Goal: Task Accomplishment & Management: Use online tool/utility

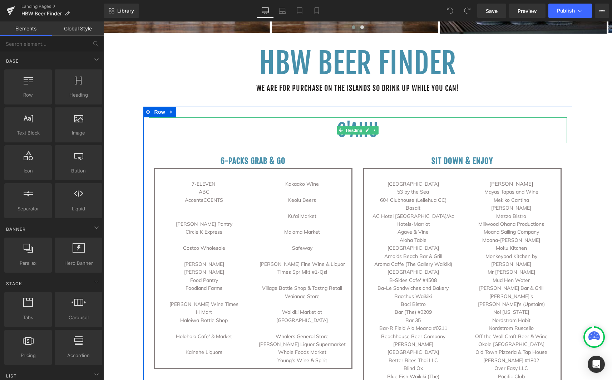
scroll to position [269, 0]
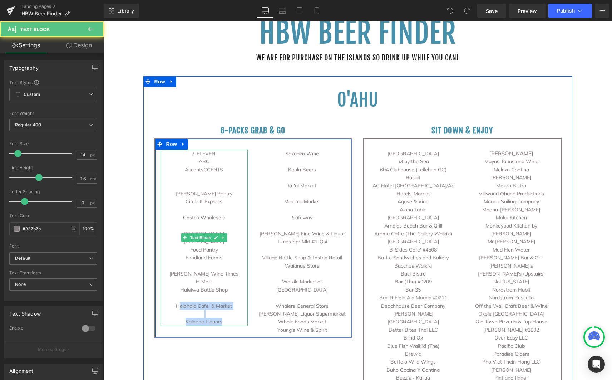
drag, startPoint x: 224, startPoint y: 320, endPoint x: 177, endPoint y: 306, distance: 48.9
click at [177, 306] on div "7-ELEVEN ABC AccentsCCENTS [PERSON_NAME] Pantry Circle K Express Costco Wholesa…" at bounding box center [205, 237] width 88 height 176
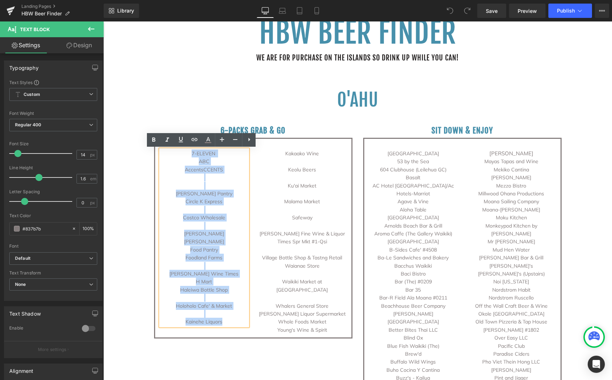
drag, startPoint x: 224, startPoint y: 323, endPoint x: 177, endPoint y: 329, distance: 48.0
click at [177, 329] on div "7-ELEVEN ABC AccentsCCENTS [PERSON_NAME] Pantry Circle K Express Costco Wholesa…" at bounding box center [253, 238] width 198 height 201
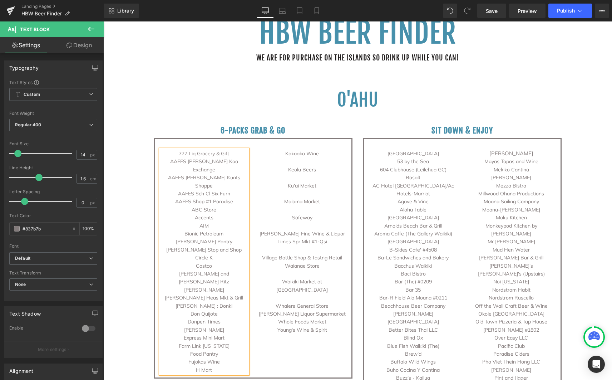
click at [323, 326] on p "Young's Wine & Spirit" at bounding box center [303, 330] width 88 height 8
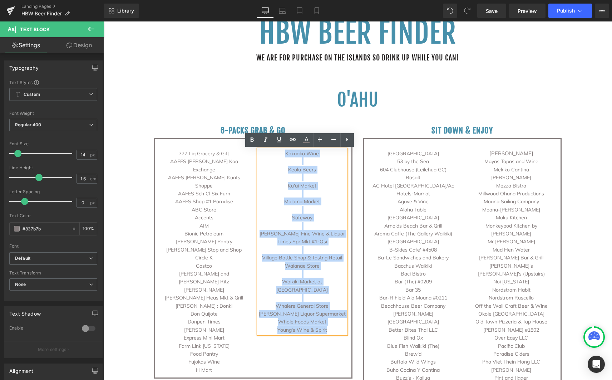
drag, startPoint x: 331, startPoint y: 325, endPoint x: 233, endPoint y: 83, distance: 261.4
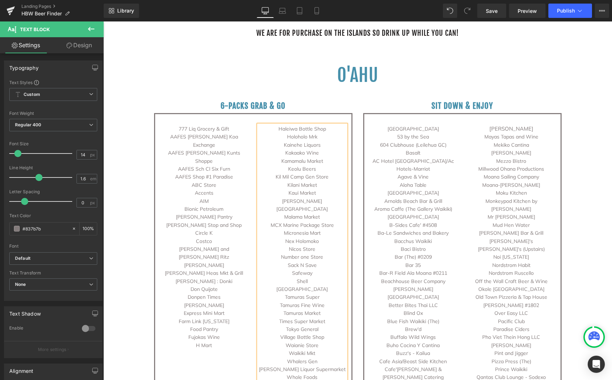
scroll to position [302, 0]
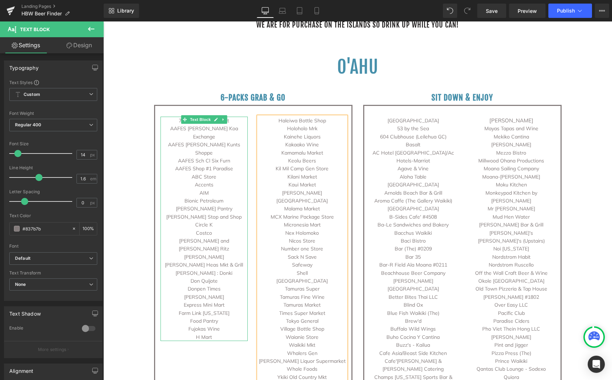
click at [218, 333] on p "H Mart" at bounding box center [205, 337] width 88 height 8
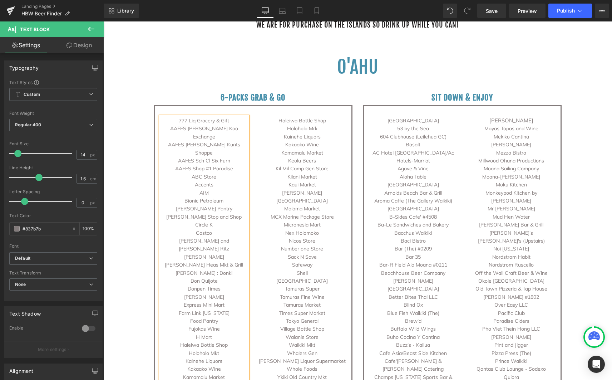
click at [271, 127] on p "Holoholo Mrk" at bounding box center [303, 128] width 88 height 8
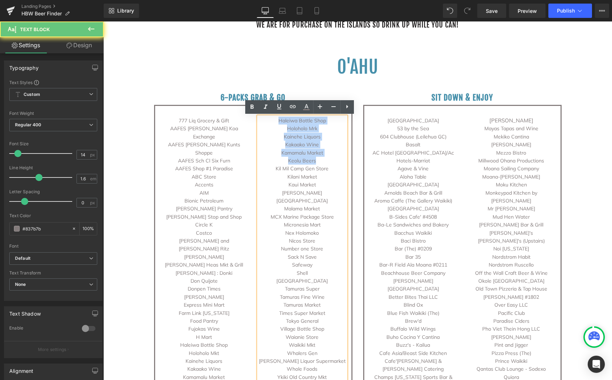
drag, startPoint x: 272, startPoint y: 123, endPoint x: 321, endPoint y: 161, distance: 62.2
click at [321, 161] on div "Haleiwa Bottle Shop Holoholo Mrk Kainehe Liquors Kakaako Wine Kamamalu Market K…" at bounding box center [303, 253] width 88 height 272
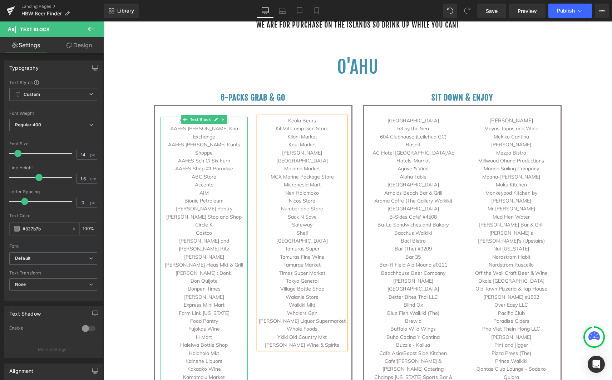
click at [212, 379] on p "Keolu Beers" at bounding box center [205, 385] width 88 height 8
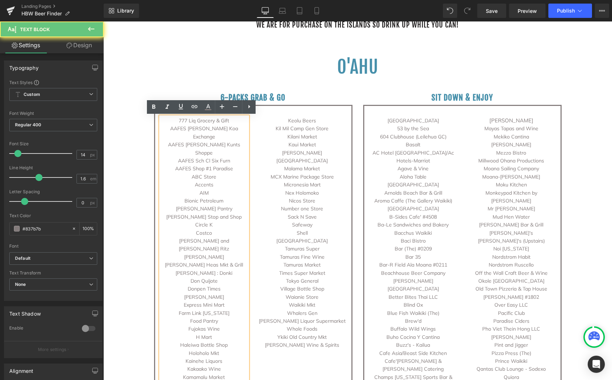
drag, startPoint x: 207, startPoint y: 352, endPoint x: 174, endPoint y: 351, distance: 32.9
click at [174, 379] on p "Keolu Beers" at bounding box center [205, 385] width 88 height 8
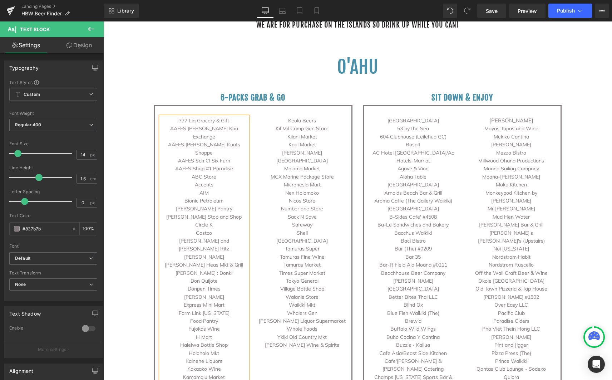
drag, startPoint x: 282, startPoint y: 364, endPoint x: 286, endPoint y: 364, distance: 4.6
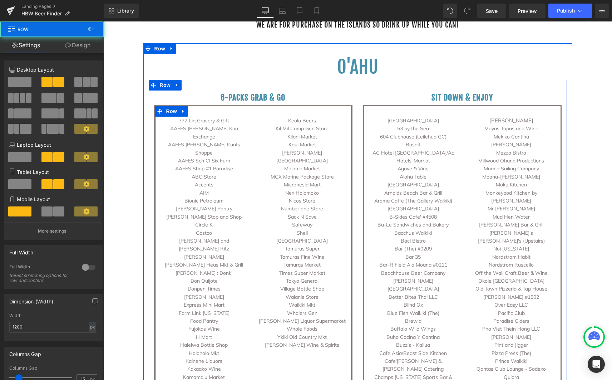
click at [280, 357] on div "777 Liq Grocery & Gift AAFES [PERSON_NAME] Koa Exchange AAFES [PERSON_NAME] Kun…" at bounding box center [253, 249] width 198 height 289
click at [224, 355] on div "777 Liq Grocery & Gift AAFES [PERSON_NAME] Koa Exchange AAFES [PERSON_NAME] Kun…" at bounding box center [205, 253] width 88 height 272
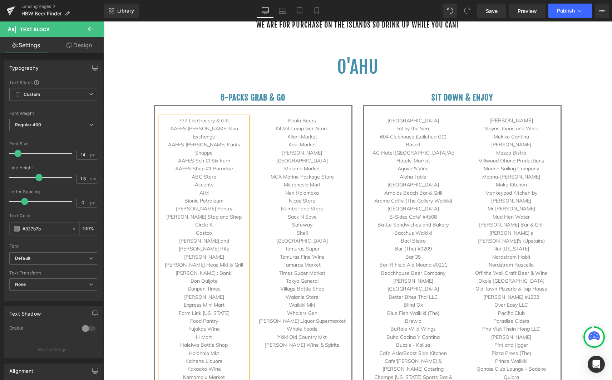
click at [277, 346] on div "777 Liq Grocery & Gift AAFES [PERSON_NAME] Koa Exchange AAFES [PERSON_NAME] Kun…" at bounding box center [253, 245] width 198 height 281
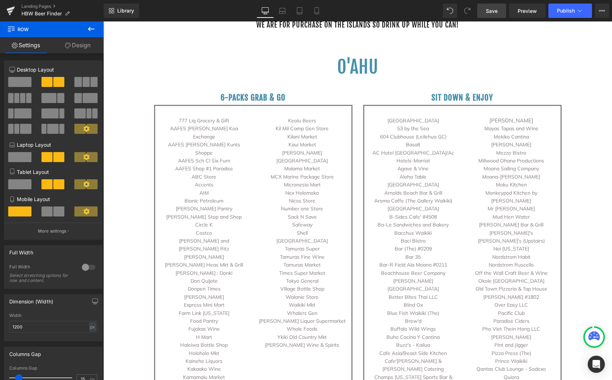
click at [490, 11] on span "Save" at bounding box center [492, 11] width 12 height 8
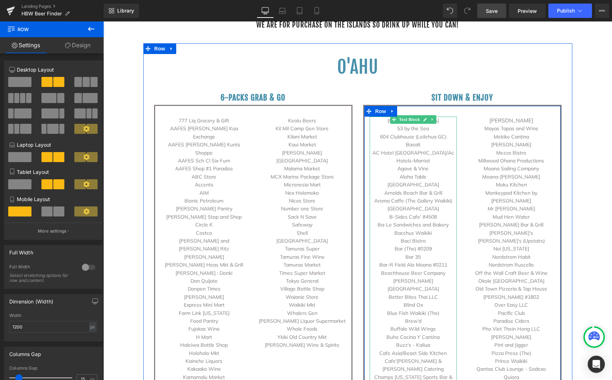
click at [419, 164] on p "Agave & Vine" at bounding box center [414, 168] width 88 height 8
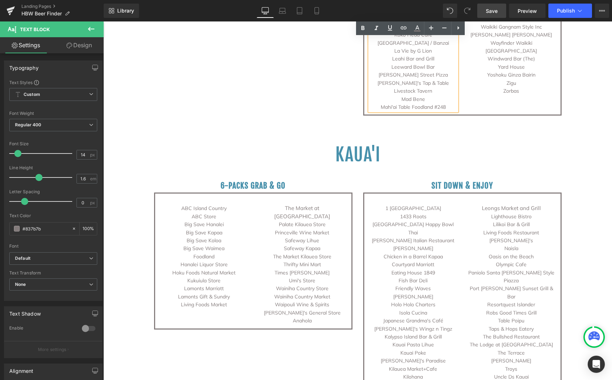
scroll to position [872, 0]
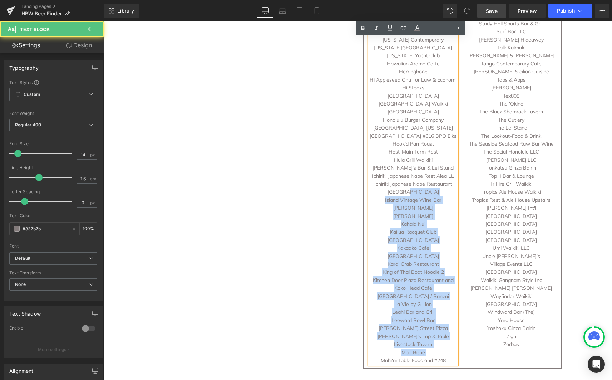
drag, startPoint x: 449, startPoint y: 291, endPoint x: 417, endPoint y: 183, distance: 113.0
click at [437, 356] on p "Mahi'ai Table Foodland #248" at bounding box center [414, 360] width 88 height 8
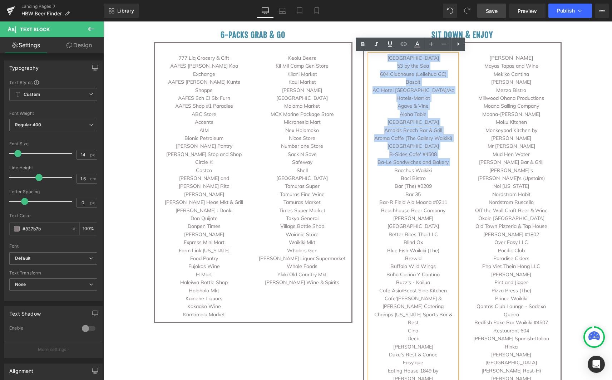
scroll to position [313, 0]
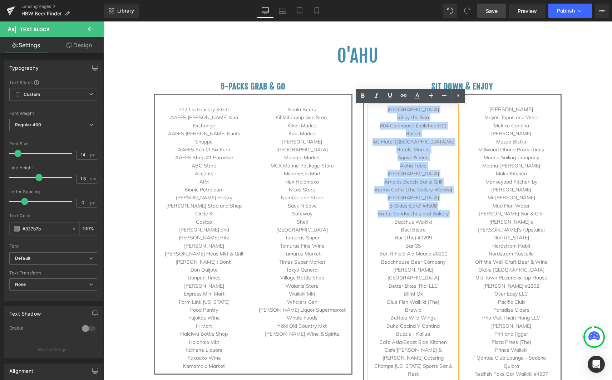
drag, startPoint x: 445, startPoint y: 298, endPoint x: 377, endPoint y: 109, distance: 199.9
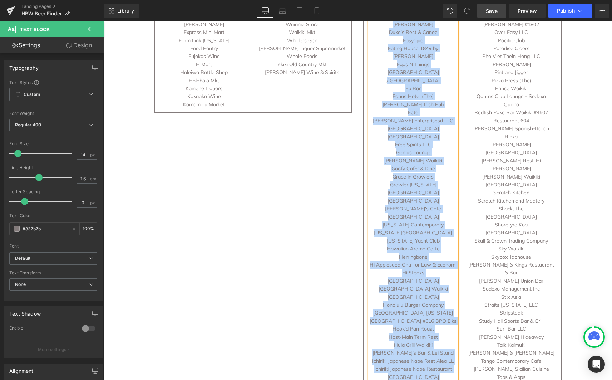
scroll to position [703, 0]
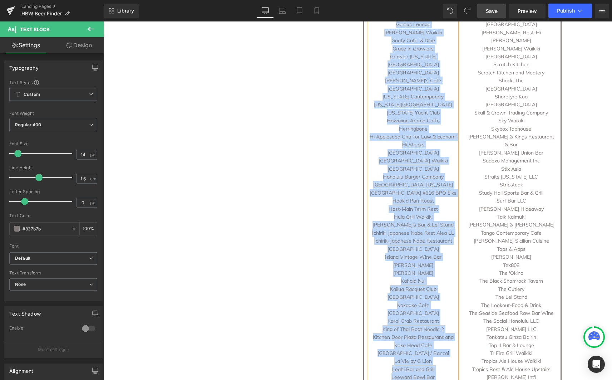
drag, startPoint x: 387, startPoint y: 108, endPoint x: 445, endPoint y: 362, distance: 260.9
click at [445, 362] on div "Bacchus Waikiki Baci Bistro Bar (The) #0209 Bar 35 Bar-R Field [GEOGRAPHIC_DATA…" at bounding box center [414, 68] width 88 height 705
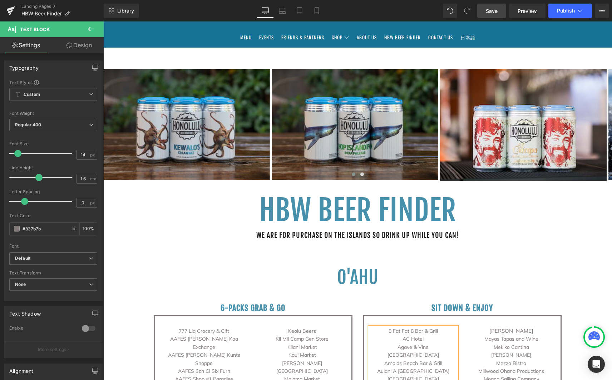
scroll to position [132, 0]
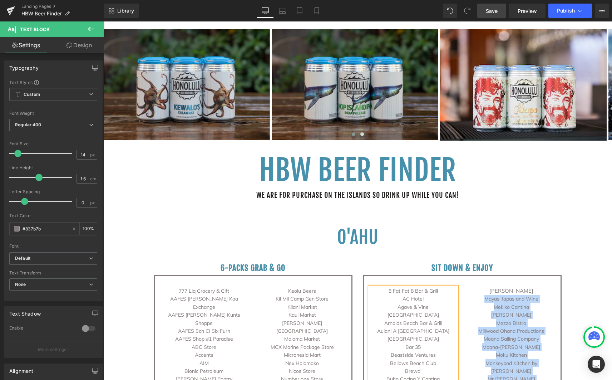
drag, startPoint x: 493, startPoint y: 259, endPoint x: 474, endPoint y: 300, distance: 44.8
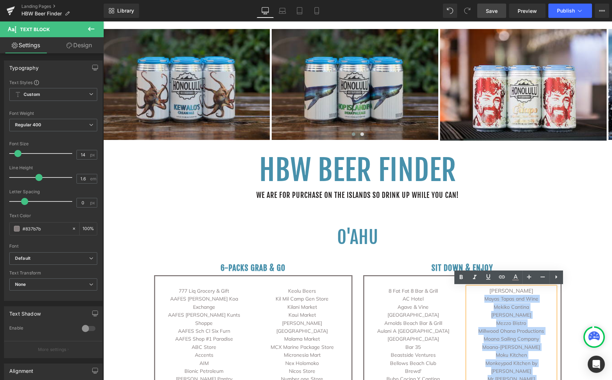
click at [474, 299] on p "Mayas Tapas and Wine" at bounding box center [512, 299] width 88 height 8
drag, startPoint x: 480, startPoint y: 294, endPoint x: 528, endPoint y: 360, distance: 82.4
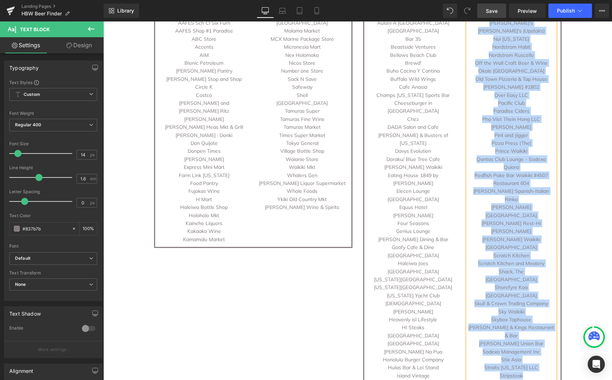
drag, startPoint x: 494, startPoint y: 292, endPoint x: 536, endPoint y: 352, distance: 72.9
click at [536, 353] on div "Makai [PERSON_NAME] erriman Mr [PERSON_NAME] Bar Mud Hen Water [PERSON_NAME] Ba…" at bounding box center [512, 343] width 88 height 729
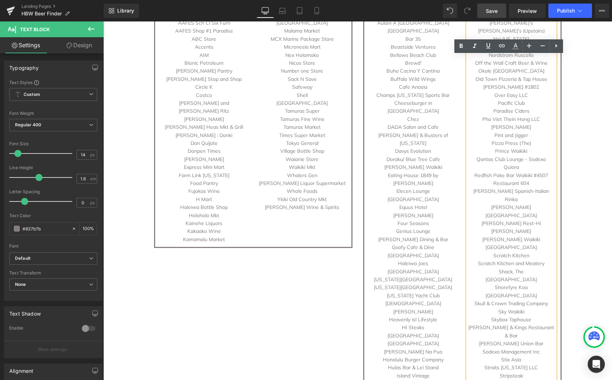
scroll to position [398, 0]
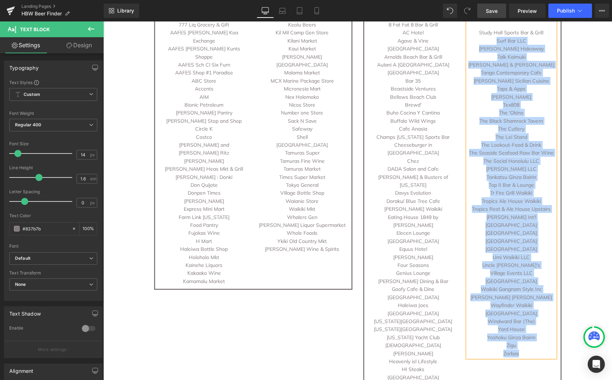
drag, startPoint x: 525, startPoint y: 345, endPoint x: 473, endPoint y: 37, distance: 312.6
click at [473, 37] on div "Study Hall Sports Bar & Grill Surf Bar LLC [PERSON_NAME] Hideaway Talk [PERSON_…" at bounding box center [512, 189] width 88 height 337
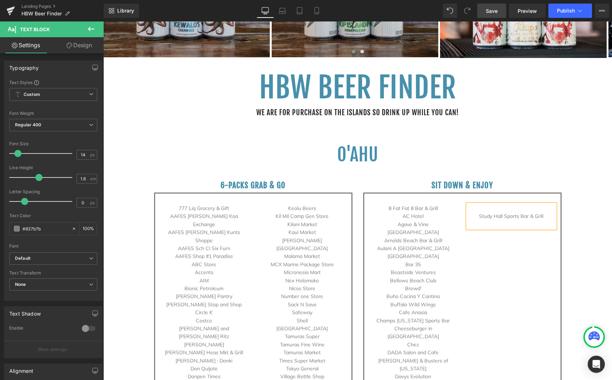
scroll to position [264, 0]
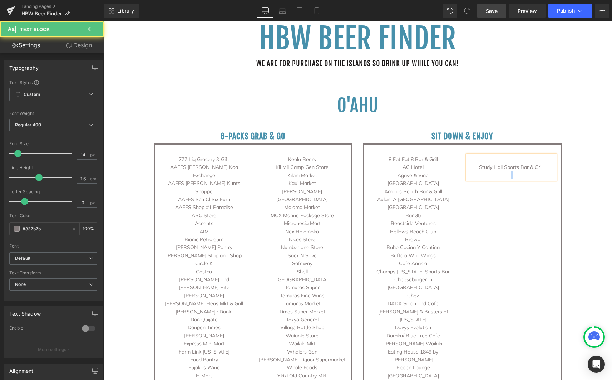
drag, startPoint x: 542, startPoint y: 167, endPoint x: 464, endPoint y: 166, distance: 78.0
click at [468, 166] on div "Study Hall Sports Bar & Grill" at bounding box center [512, 167] width 88 height 24
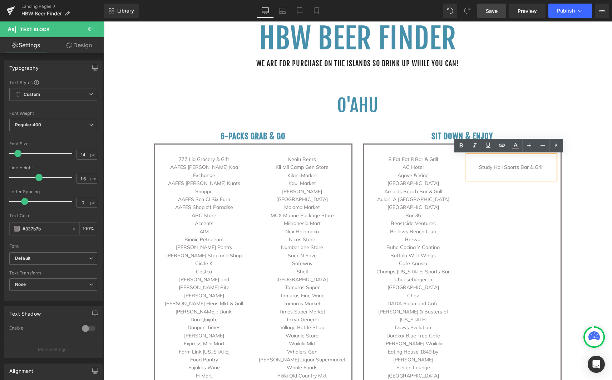
click at [481, 167] on p "Study Hall Sports Bar & Grill" at bounding box center [512, 167] width 88 height 8
drag, startPoint x: 479, startPoint y: 167, endPoint x: 542, endPoint y: 167, distance: 63.7
click at [543, 167] on p "Study Hall Sports Bar & Grill" at bounding box center [512, 167] width 88 height 8
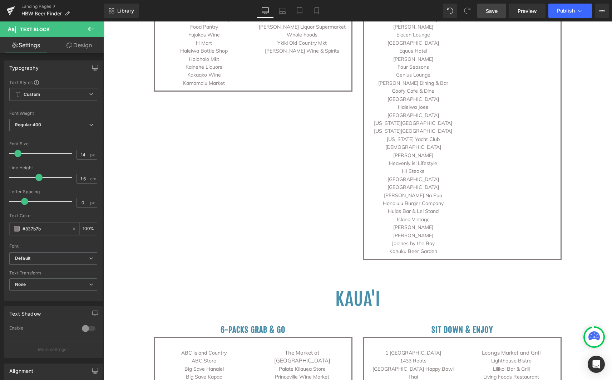
scroll to position [595, 0]
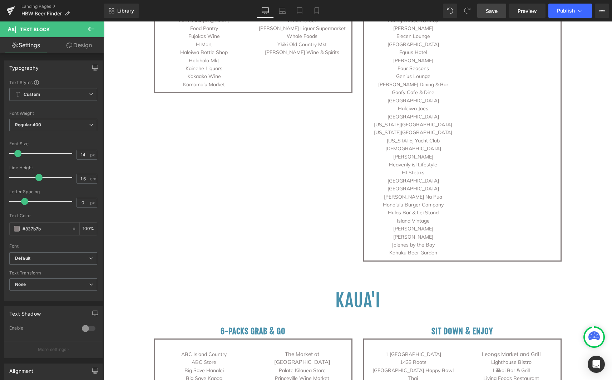
click at [495, 15] on link "Save" at bounding box center [491, 11] width 29 height 14
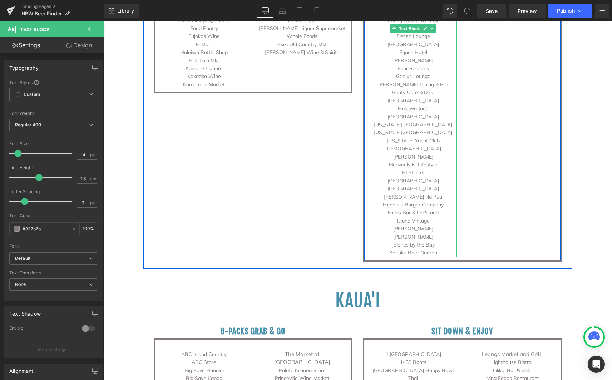
click at [437, 249] on p "Kahuku Beer Garden" at bounding box center [414, 253] width 88 height 8
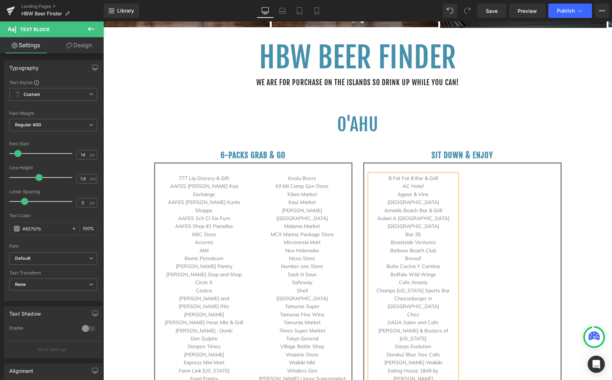
scroll to position [246, 0]
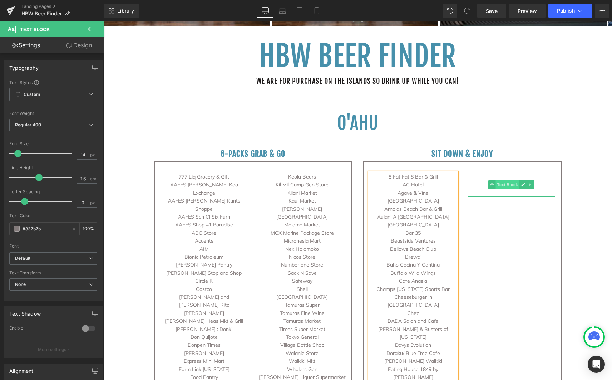
click at [496, 187] on span "Text Block" at bounding box center [508, 184] width 24 height 9
click at [488, 188] on div "Text Block" at bounding box center [512, 185] width 88 height 24
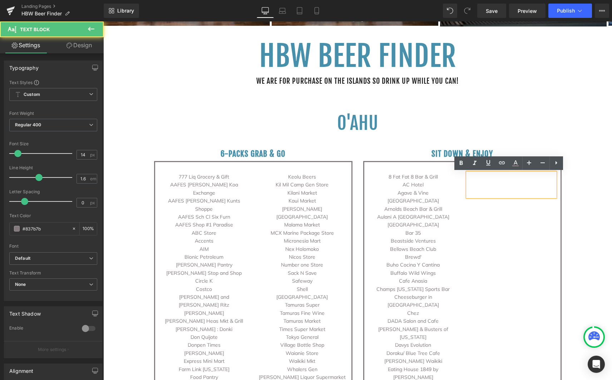
click at [488, 181] on p at bounding box center [512, 185] width 88 height 8
click at [509, 177] on p at bounding box center [512, 177] width 88 height 8
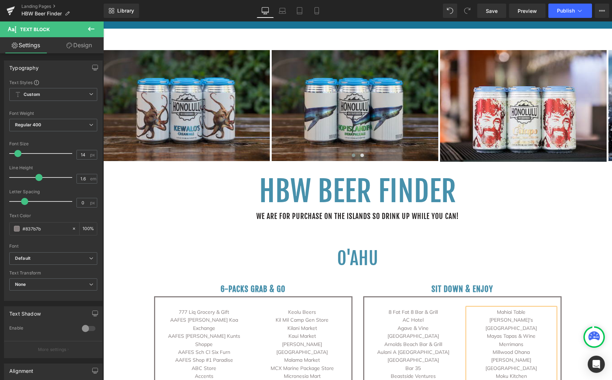
scroll to position [239, 0]
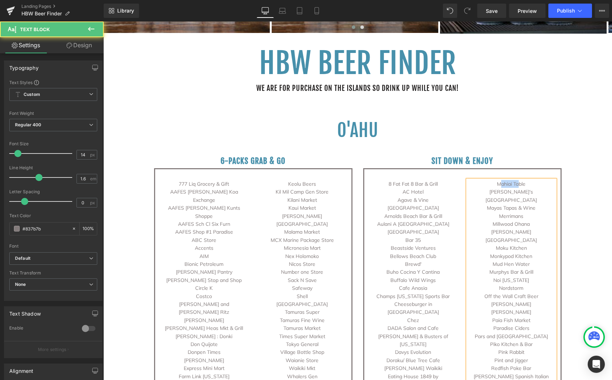
drag, startPoint x: 497, startPoint y: 184, endPoint x: 514, endPoint y: 183, distance: 16.5
click at [515, 183] on p "Mahiai Table" at bounding box center [512, 184] width 88 height 8
click at [494, 184] on p "Mahiai Table" at bounding box center [512, 184] width 88 height 8
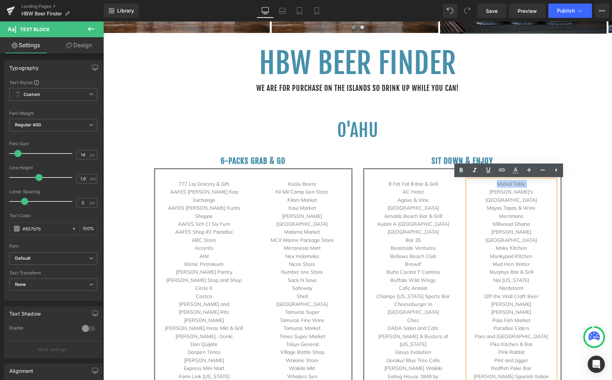
drag, startPoint x: 494, startPoint y: 184, endPoint x: 526, endPoint y: 185, distance: 31.8
click at [526, 185] on p "Mahiai Table" at bounding box center [512, 184] width 88 height 8
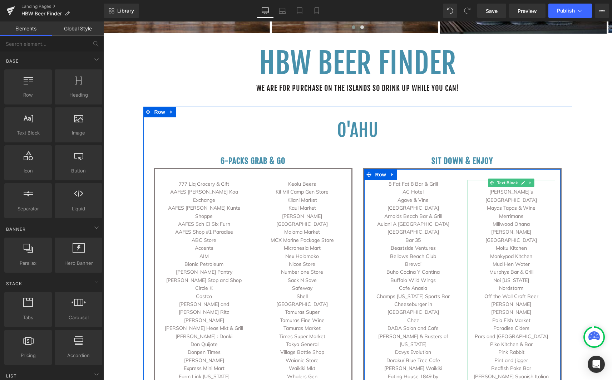
scroll to position [583, 0]
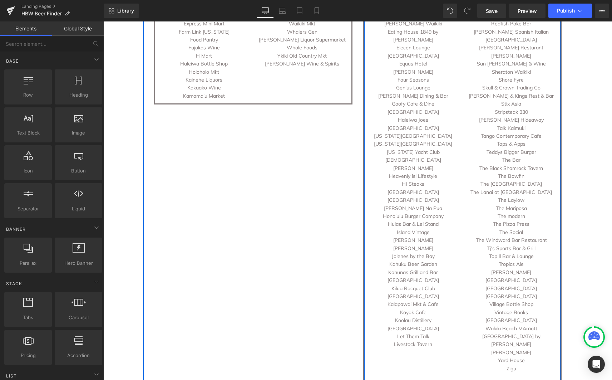
click at [424, 317] on div "8 Fat Fat 8 Bar & Grill AC Hotel Agave & Vine [GEOGRAPHIC_DATA] [GEOGRAPHIC_DAT…" at bounding box center [462, 108] width 198 height 569
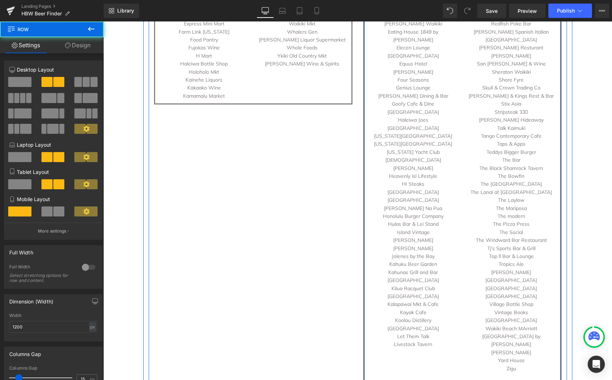
click at [408, 319] on div "8 Fat Fat 8 Bar & Grill AC Hotel Agave & Vine [GEOGRAPHIC_DATA] [GEOGRAPHIC_DAT…" at bounding box center [462, 108] width 198 height 569
click at [409, 318] on div "8 Fat Fat 8 Bar & Grill AC Hotel Agave & Vine [GEOGRAPHIC_DATA] [GEOGRAPHIC_DAT…" at bounding box center [462, 108] width 198 height 569
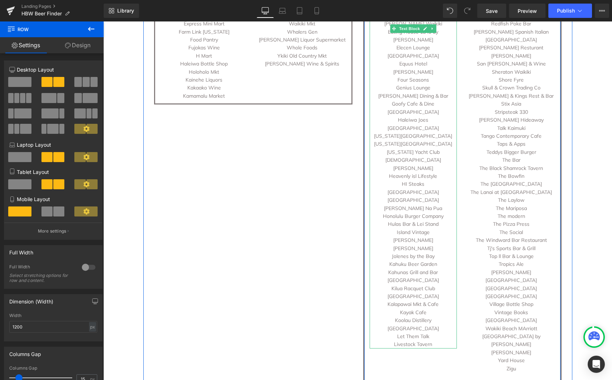
click at [413, 340] on p "Livestock Tavern" at bounding box center [414, 344] width 88 height 8
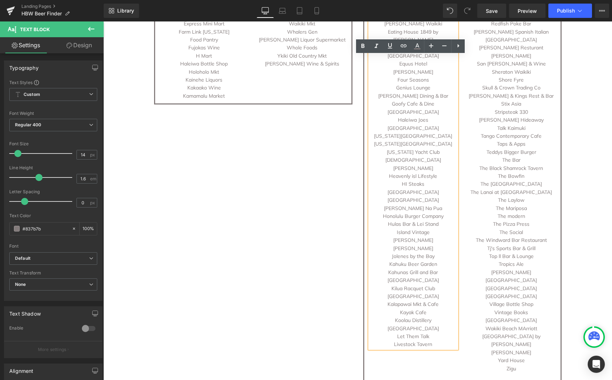
click at [437, 340] on p "Livestock Tavern" at bounding box center [414, 344] width 88 height 8
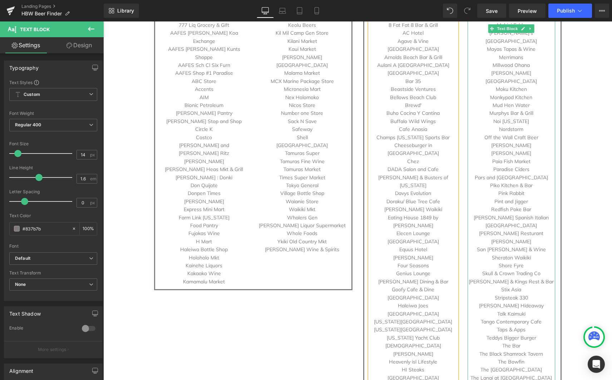
scroll to position [347, 0]
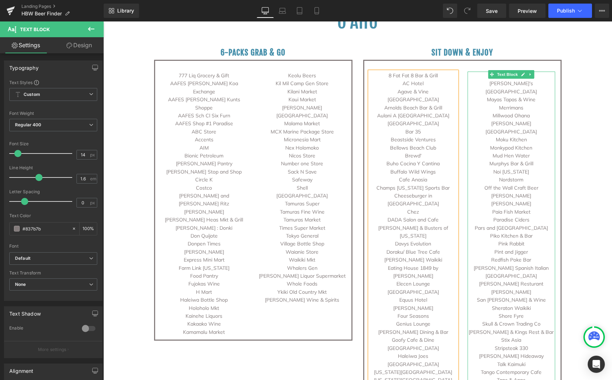
click at [483, 83] on p "[PERSON_NAME]'s [GEOGRAPHIC_DATA]" at bounding box center [512, 87] width 88 height 16
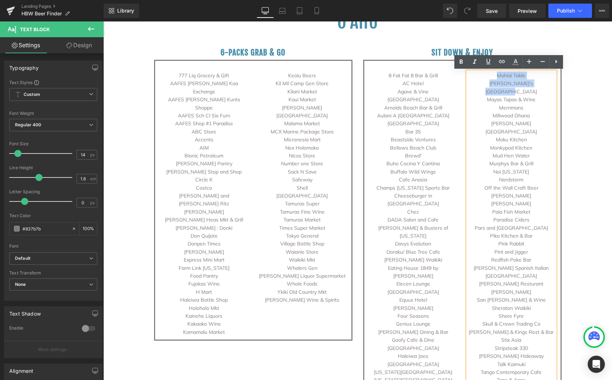
drag, startPoint x: 486, startPoint y: 76, endPoint x: 540, endPoint y: 84, distance: 54.2
click at [540, 84] on div "Mahiai Table Marriott's [GEOGRAPHIC_DATA] Mayas Tapas & Wine Merrimans Millwood…" at bounding box center [512, 348] width 88 height 553
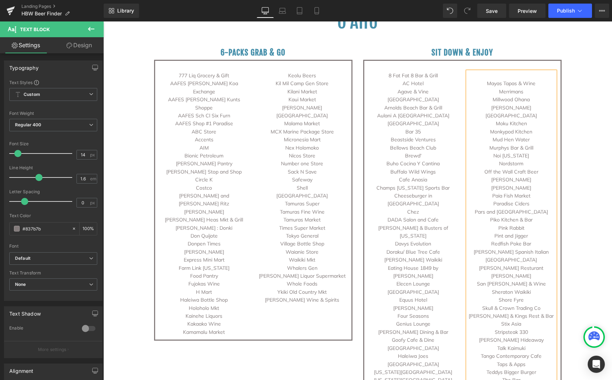
click at [485, 83] on p "Mayas Tapas & Wine" at bounding box center [512, 83] width 88 height 8
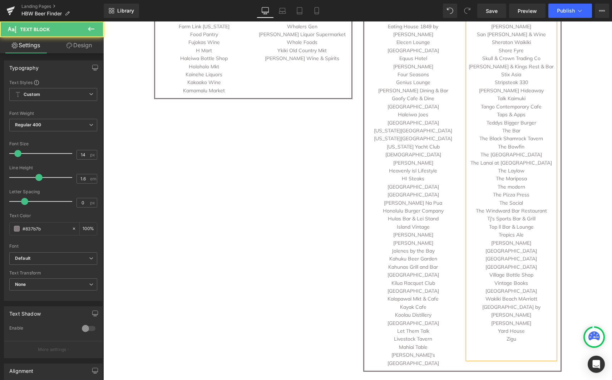
scroll to position [709, 0]
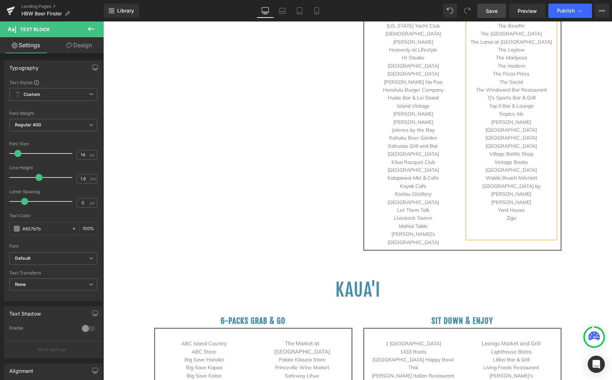
click at [487, 7] on span "Save" at bounding box center [492, 11] width 12 height 8
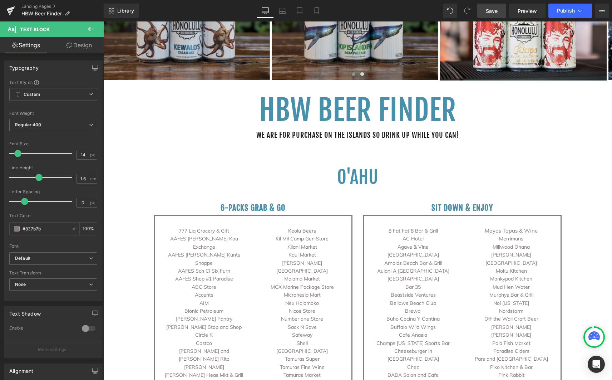
scroll to position [297, 0]
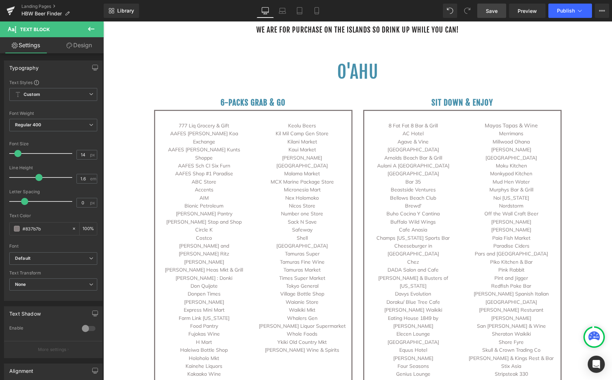
click at [486, 10] on link "Save" at bounding box center [491, 11] width 29 height 14
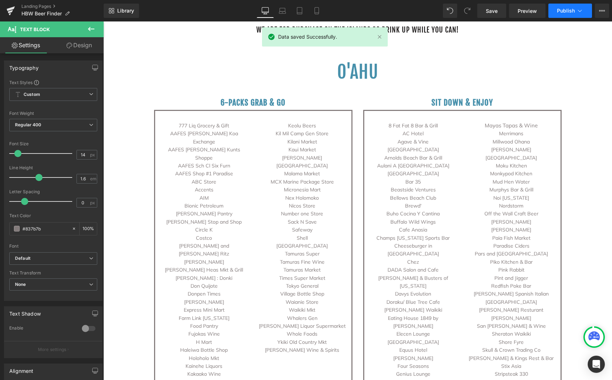
click at [571, 13] on span "Publish" at bounding box center [566, 11] width 18 height 6
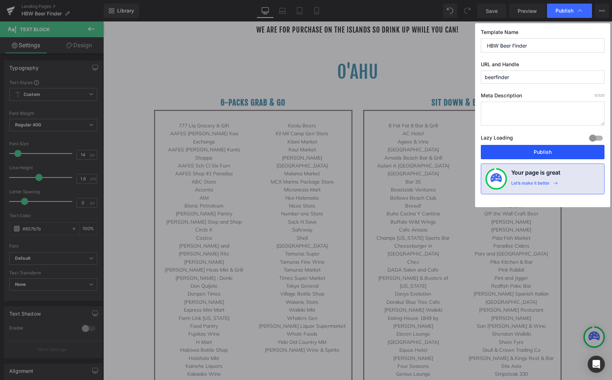
click at [534, 149] on button "Publish" at bounding box center [543, 152] width 124 height 14
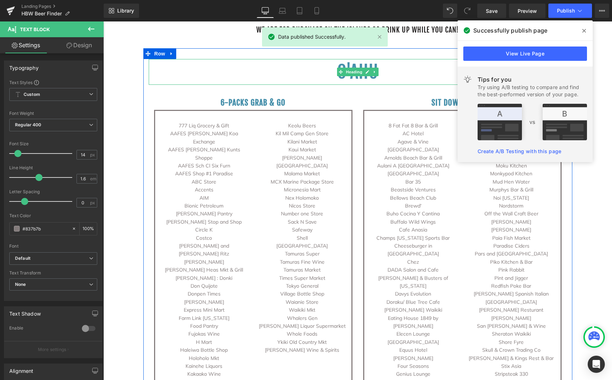
click at [389, 83] on h1 "O'ahu" at bounding box center [358, 72] width 418 height 26
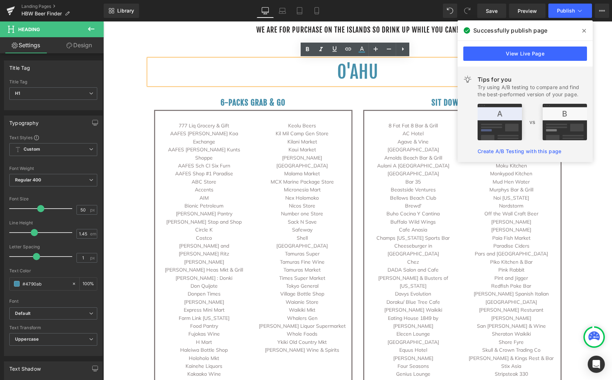
click at [588, 30] on span at bounding box center [584, 30] width 11 height 11
